Goal: Task Accomplishment & Management: Manage account settings

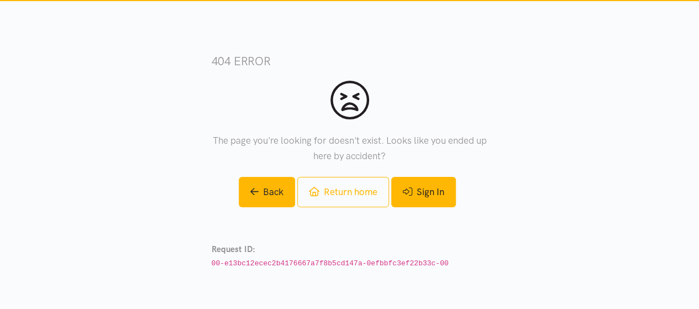
click at [442, 189] on link "Sign In" at bounding box center [423, 192] width 65 height 30
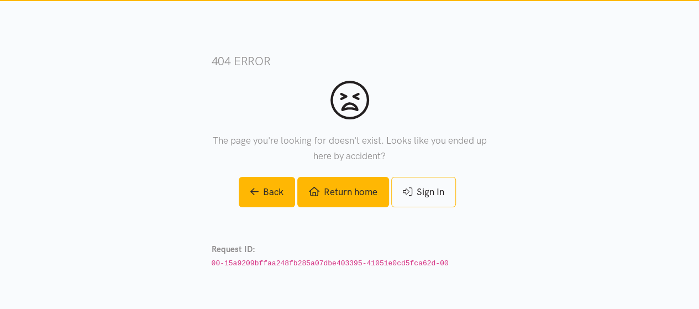
click at [348, 196] on link "Return home" at bounding box center [343, 192] width 92 height 30
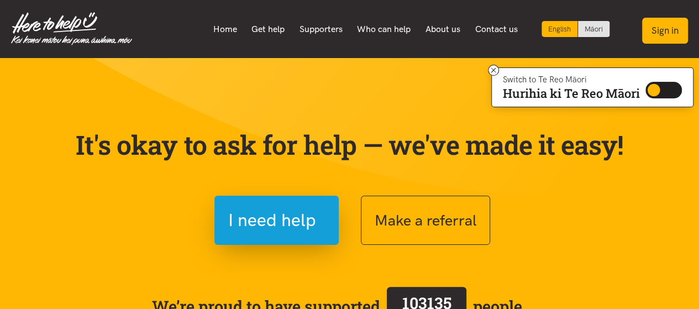
click at [674, 34] on button "Sign in" at bounding box center [665, 31] width 46 height 26
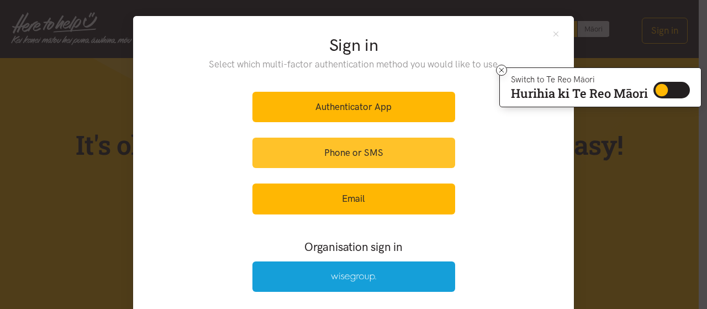
click at [375, 151] on link "Phone or SMS" at bounding box center [353, 153] width 203 height 30
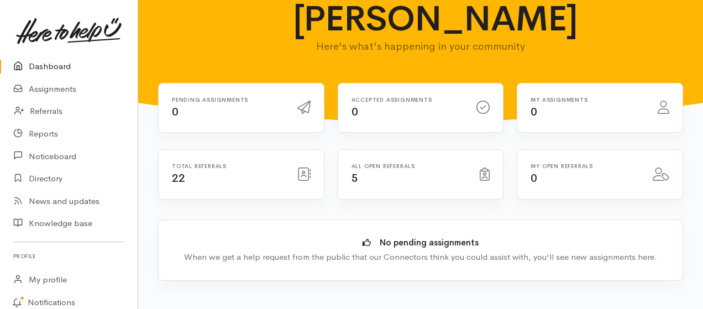
scroll to position [73, 0]
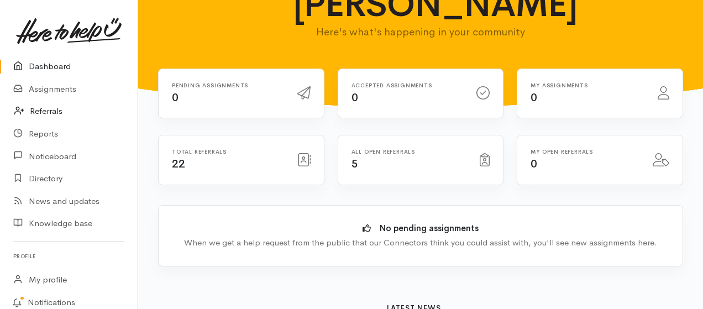
click at [53, 110] on link "Referrals" at bounding box center [69, 111] width 138 height 23
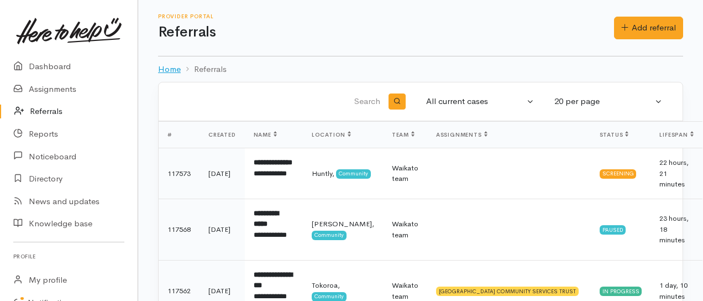
click at [165, 67] on link "Home" at bounding box center [169, 69] width 23 height 13
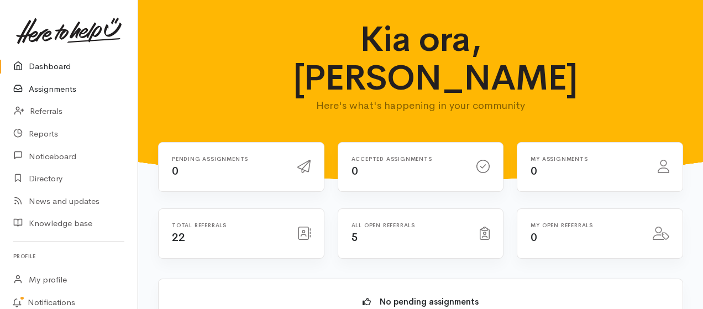
click at [61, 88] on link "Assignments" at bounding box center [69, 89] width 138 height 23
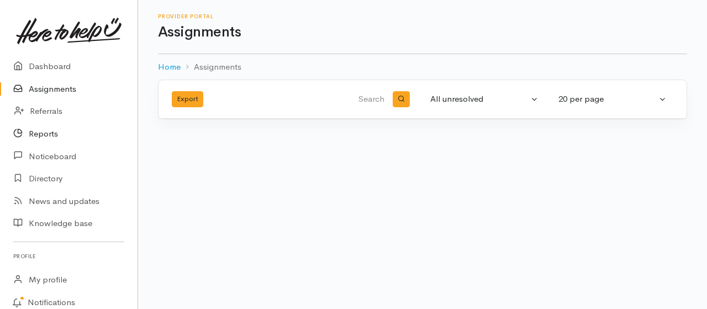
click at [46, 134] on link "Reports" at bounding box center [69, 134] width 138 height 23
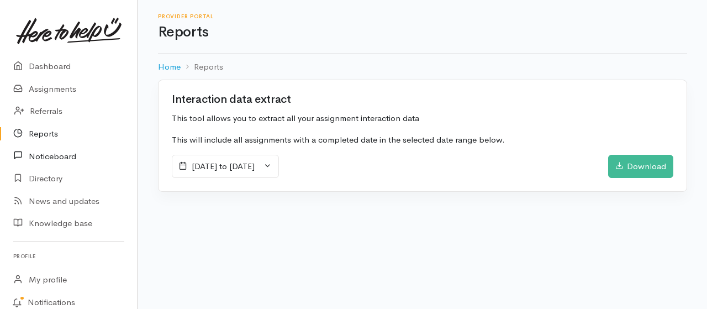
click at [57, 161] on link "Noticeboard" at bounding box center [69, 156] width 138 height 23
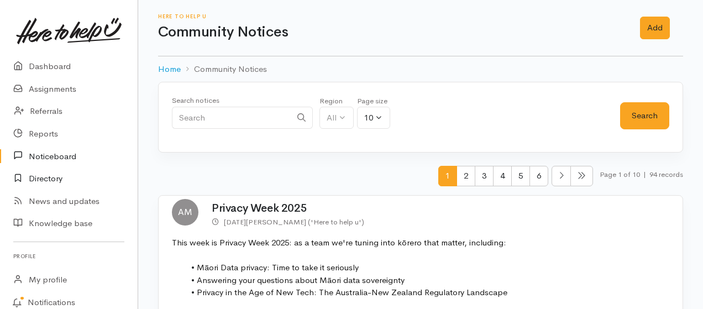
click at [41, 177] on link "Directory" at bounding box center [69, 178] width 138 height 23
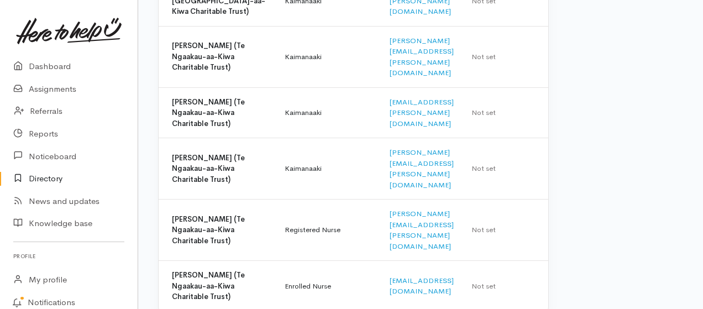
scroll to position [323, 0]
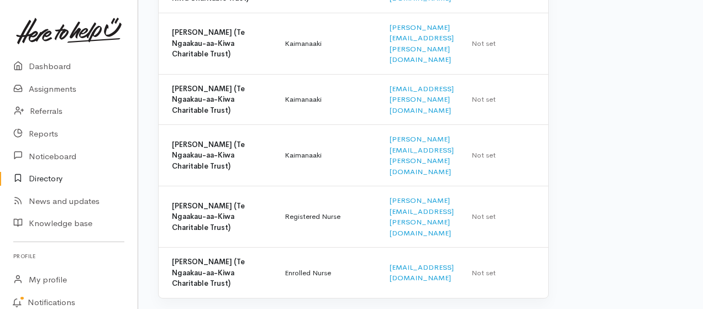
click at [54, 178] on link "Directory" at bounding box center [69, 178] width 138 height 23
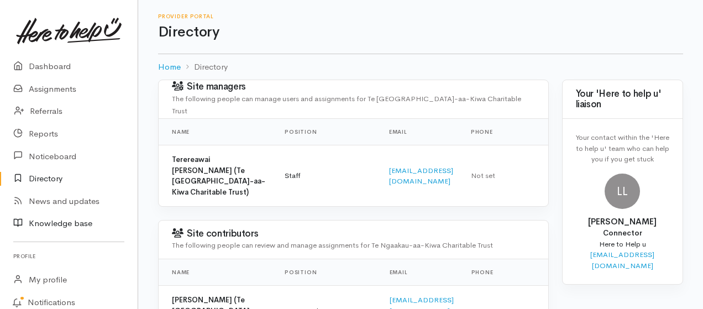
click at [66, 216] on link "Knowledge base" at bounding box center [69, 223] width 138 height 23
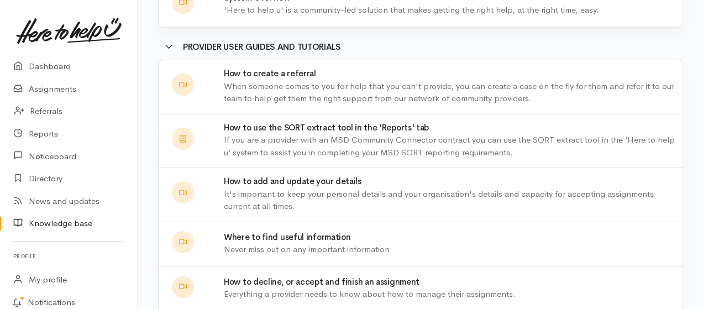
scroll to position [221, 0]
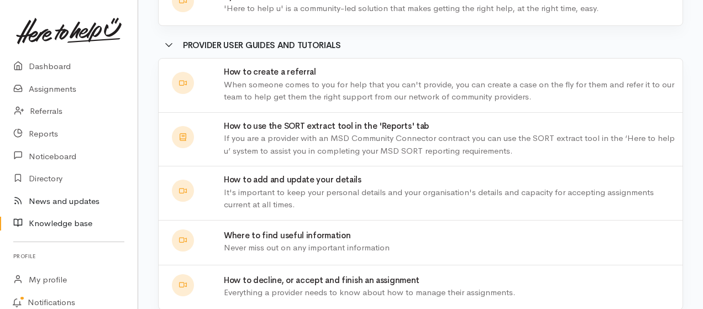
click at [82, 199] on link "News and updates" at bounding box center [69, 201] width 138 height 23
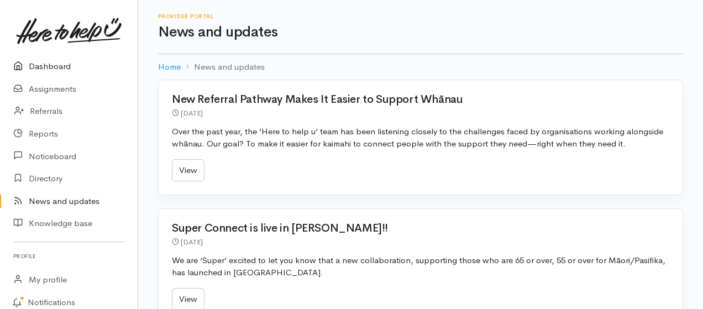
click at [61, 67] on link "Dashboard" at bounding box center [69, 66] width 138 height 23
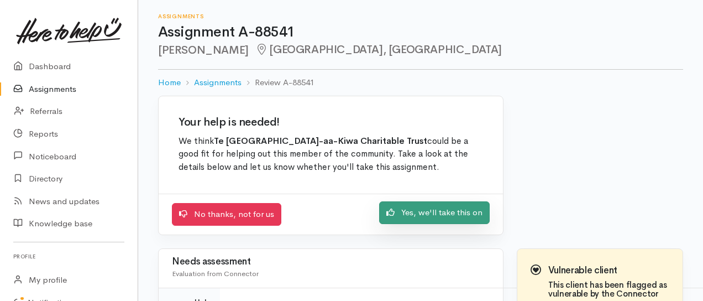
click at [429, 208] on link "Yes, we'll take this on" at bounding box center [434, 212] width 110 height 23
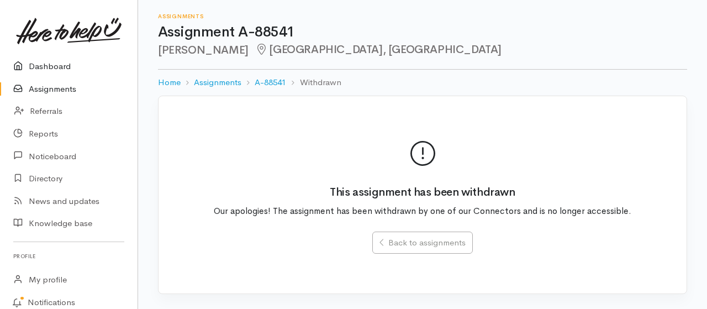
click at [56, 67] on link "Dashboard" at bounding box center [69, 66] width 138 height 23
